Goal: Task Accomplishment & Management: Complete application form

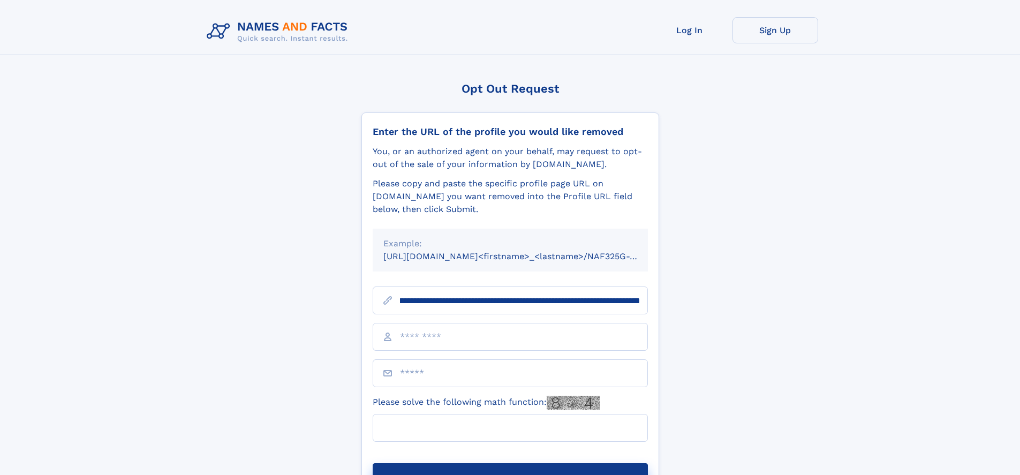
scroll to position [0, 123]
type input "**********"
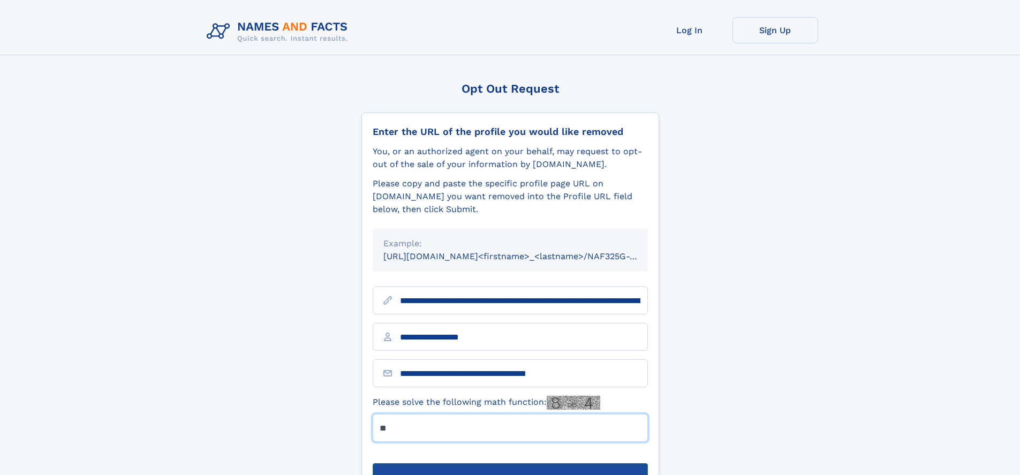
type input "**"
click at [510, 463] on button "Submit Opt Out Request" at bounding box center [510, 480] width 275 height 34
